Goal: Information Seeking & Learning: Learn about a topic

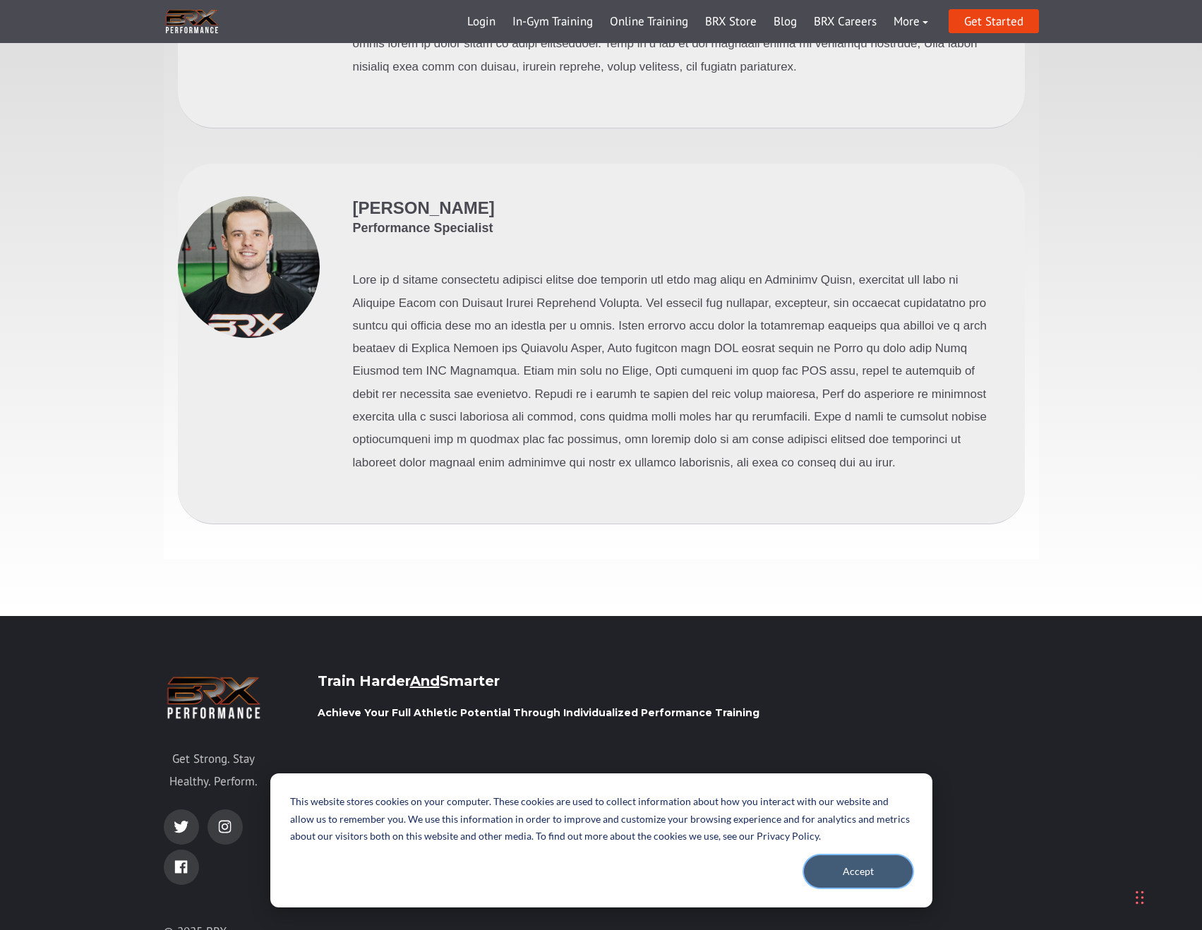
click at [858, 865] on button "Accept" at bounding box center [858, 872] width 109 height 32
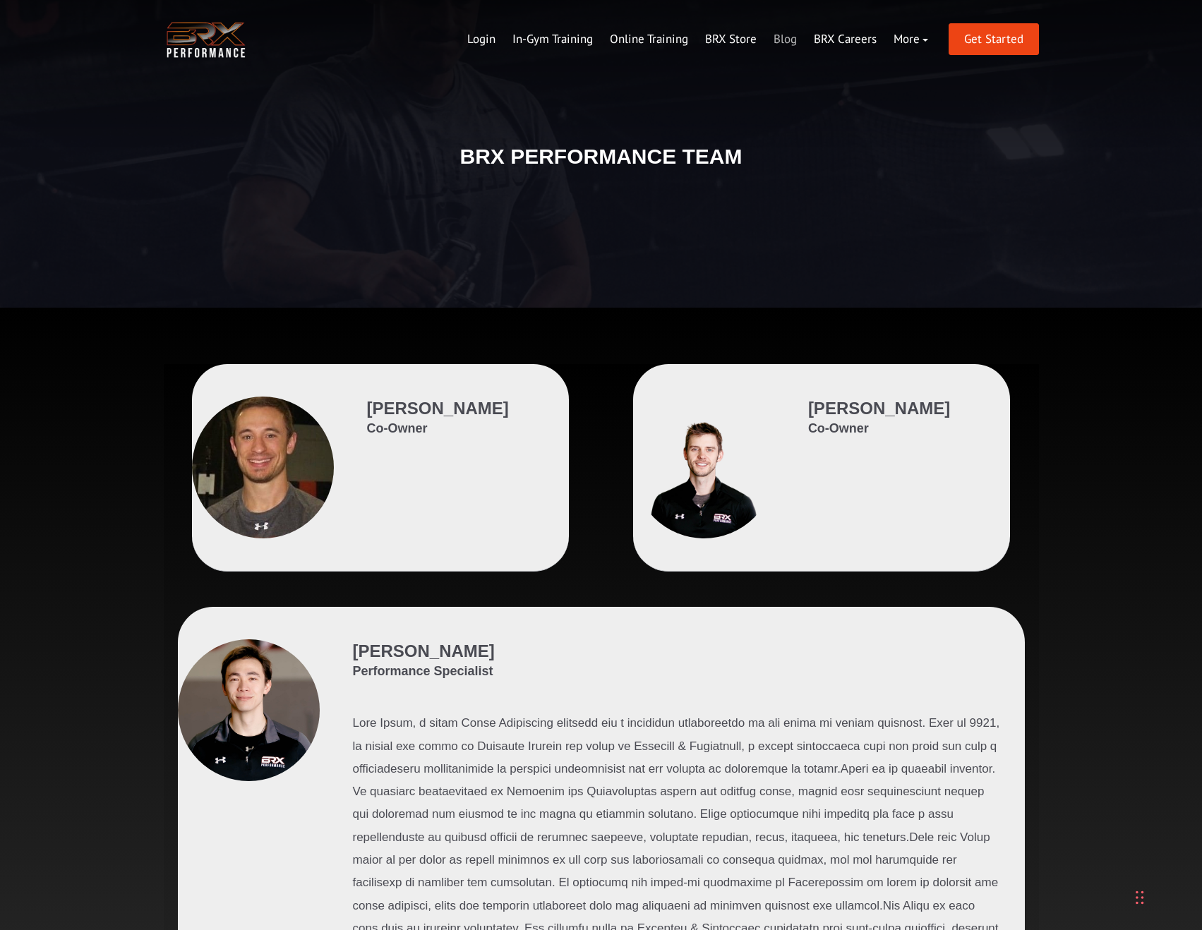
click at [782, 37] on link "Blog" at bounding box center [785, 40] width 40 height 34
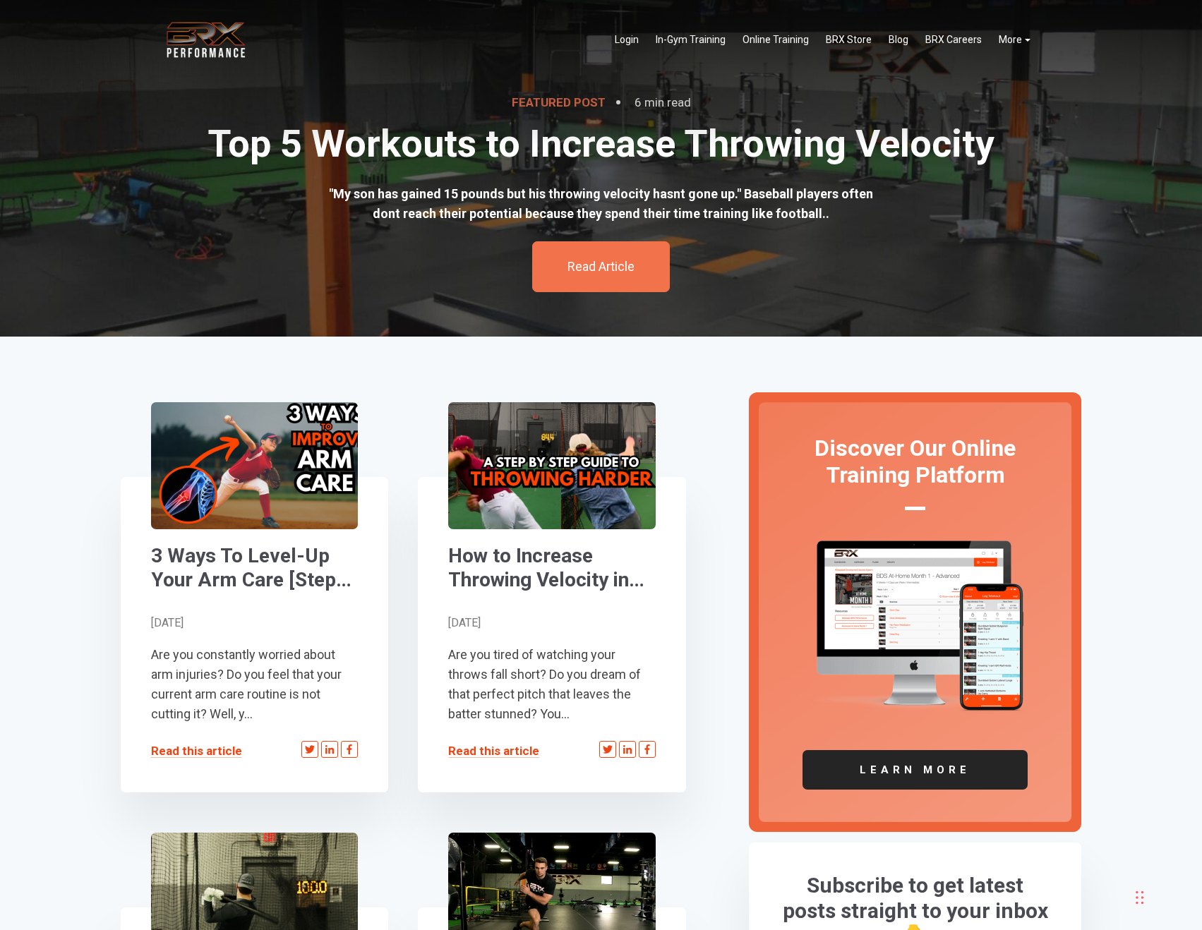
click at [577, 265] on link "Read Article" at bounding box center [601, 267] width 67 height 16
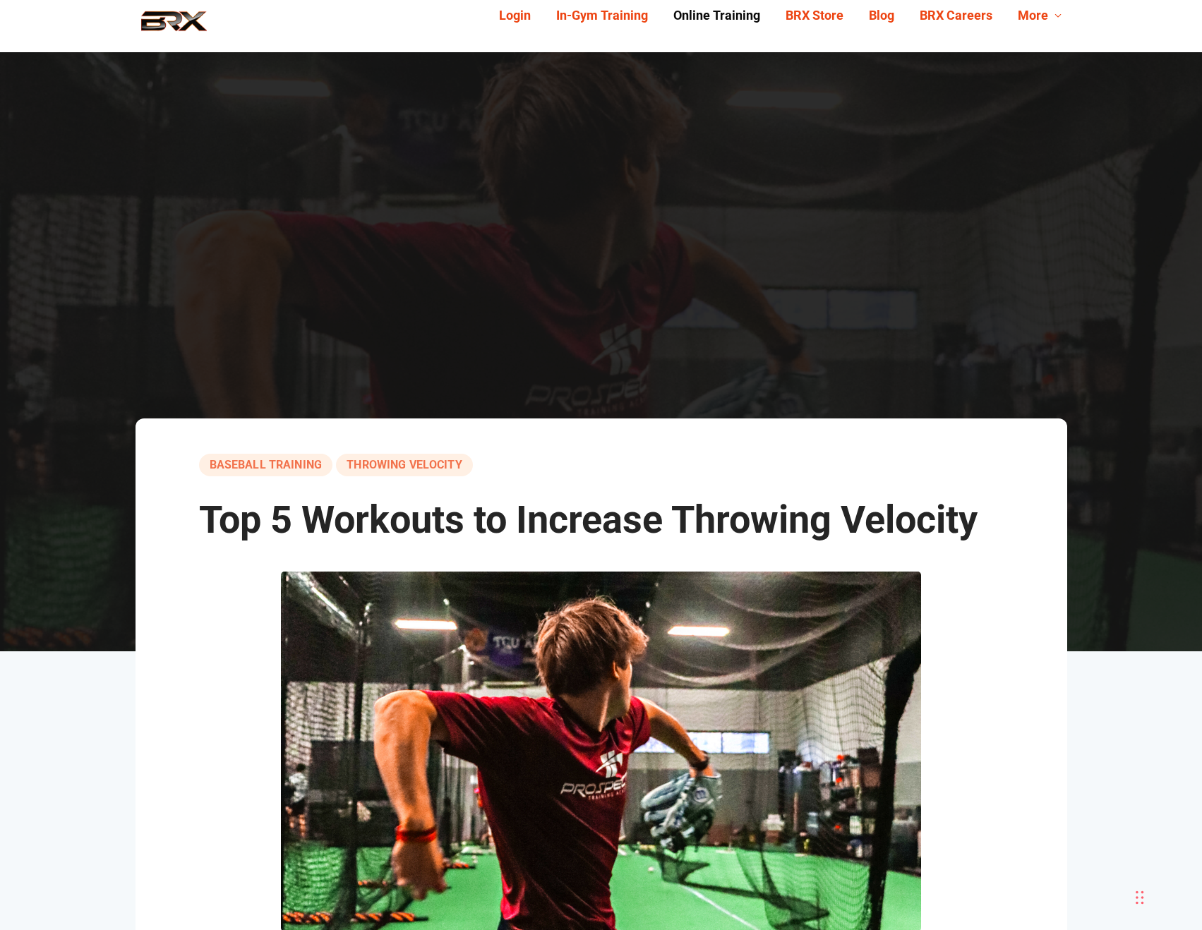
click at [755, 11] on link "Online Training" at bounding box center [717, 16] width 112 height 22
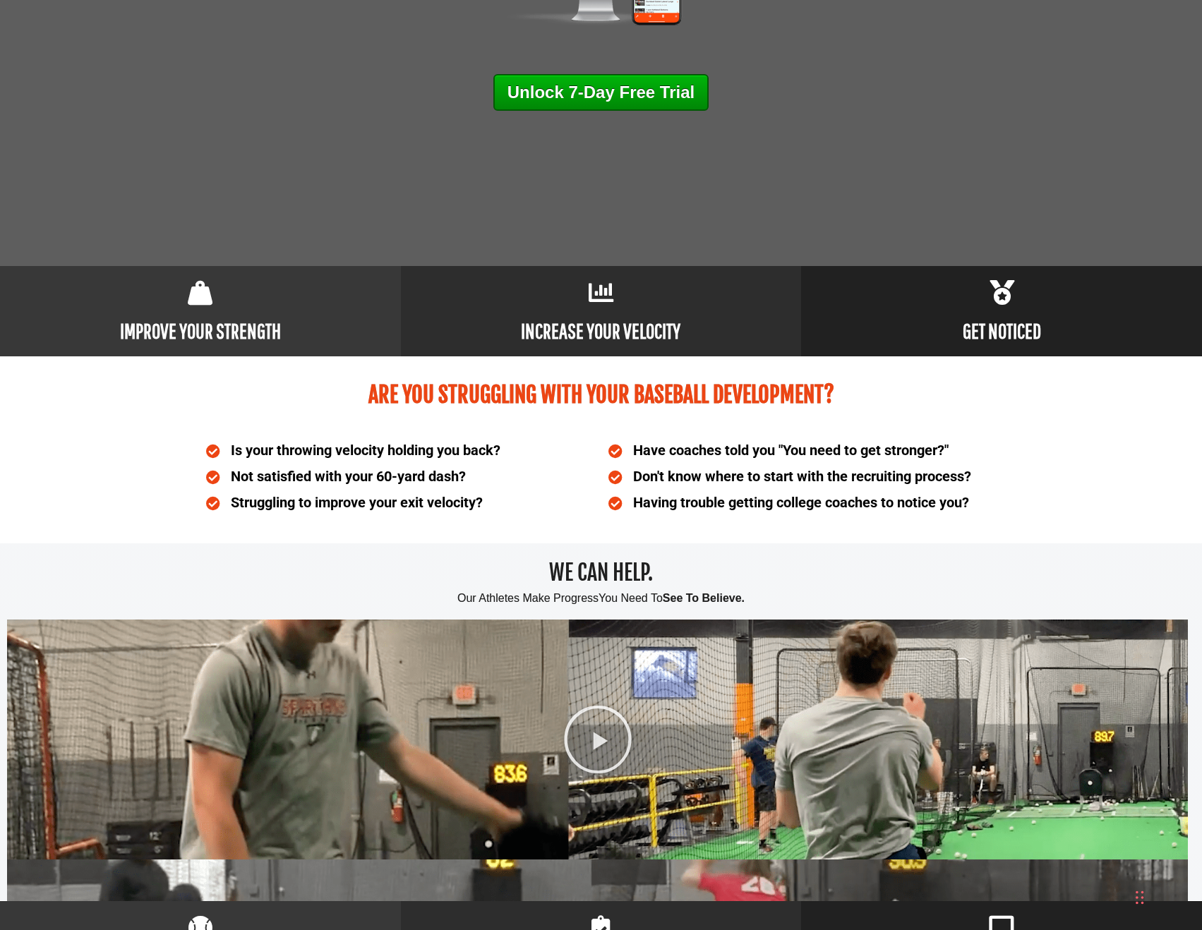
scroll to position [494, 0]
